Goal: Information Seeking & Learning: Learn about a topic

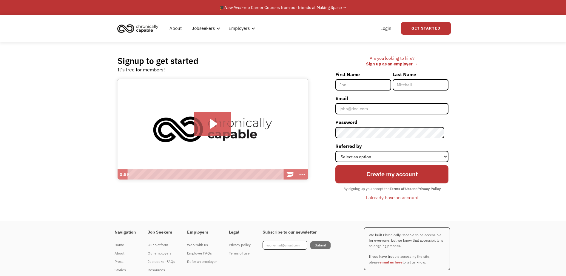
scroll to position [17, 0]
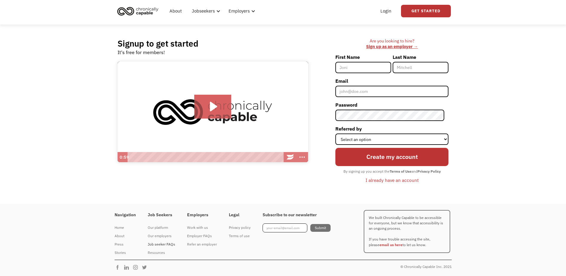
click at [151, 245] on div "Job seeker FAQs" at bounding box center [161, 243] width 27 height 7
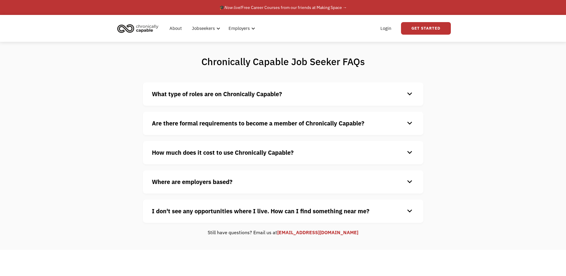
click at [157, 160] on div "How much does it cost to use Chronically Capable? keyboard_arrow_down Chronical…" at bounding box center [283, 152] width 280 height 23
click at [170, 152] on strong "How much does it cost to use Chronically Capable?" at bounding box center [223, 152] width 142 height 8
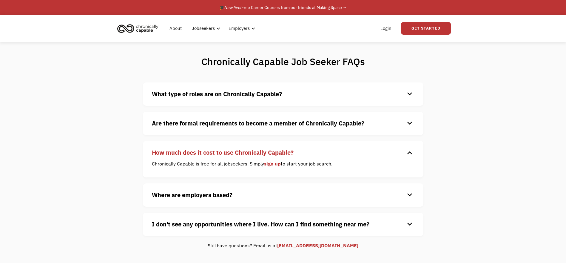
click at [153, 192] on strong "Where are employers based?" at bounding box center [192, 195] width 81 height 8
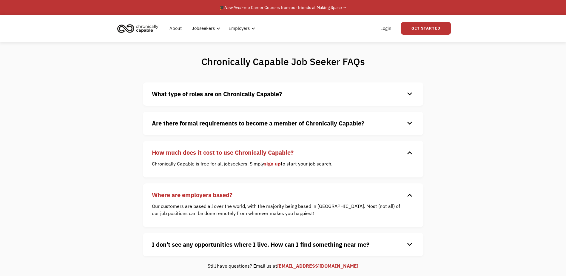
click at [156, 243] on strong "I don't see any opportunities where I live. How can I find something near me?" at bounding box center [260, 244] width 217 height 8
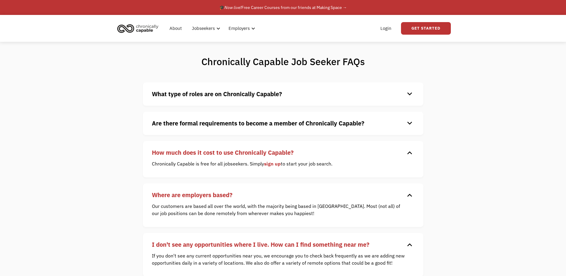
click at [159, 124] on strong "Are there formal requirements to become a member of Chronically Capable?" at bounding box center [258, 123] width 212 height 8
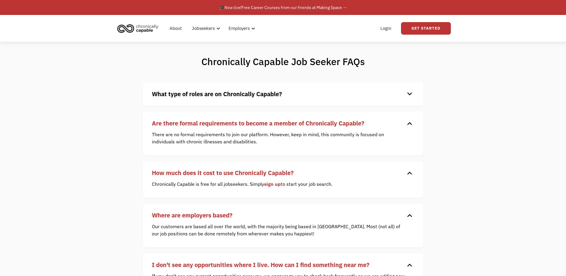
click at [170, 98] on strong "What type of roles are on Chronically Capable?" at bounding box center [217, 94] width 130 height 8
